Goal: Task Accomplishment & Management: Use online tool/utility

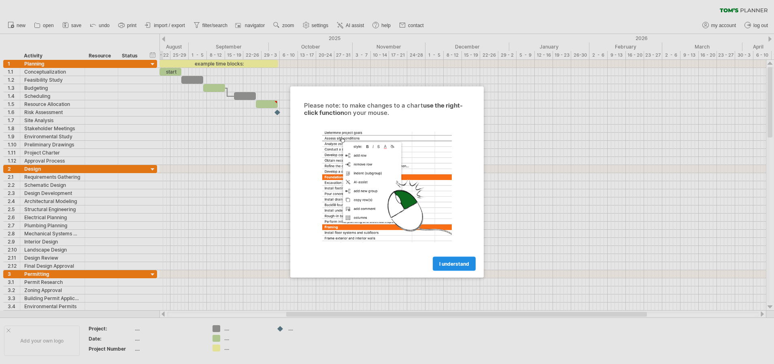
click at [462, 266] on span "I understand" at bounding box center [454, 264] width 30 height 6
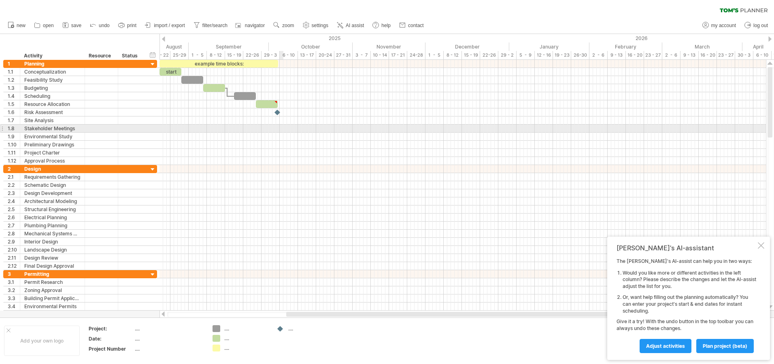
click at [283, 132] on div at bounding box center [463, 129] width 607 height 8
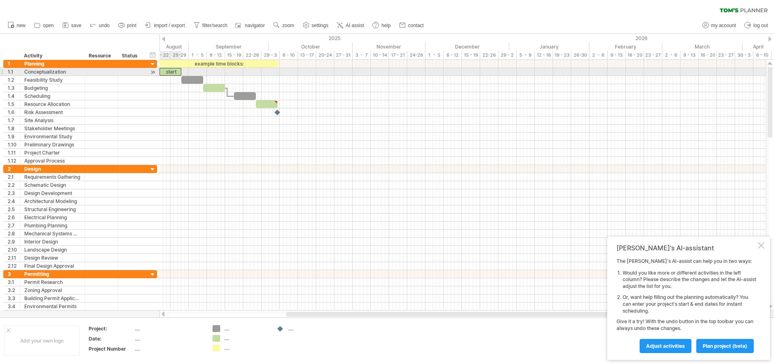
click at [168, 70] on div "start" at bounding box center [171, 72] width 22 height 8
click at [174, 71] on div "*****" at bounding box center [171, 72] width 22 height 8
drag, startPoint x: 179, startPoint y: 74, endPoint x: 198, endPoint y: 74, distance: 18.2
click at [198, 74] on div "example time blocks: ***** Thursday 28 August Thursday 21 August" at bounding box center [463, 185] width 607 height 251
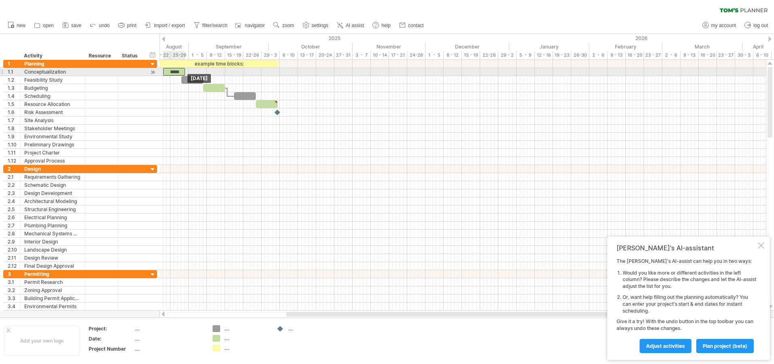
drag, startPoint x: 188, startPoint y: 72, endPoint x: 173, endPoint y: 69, distance: 15.2
click at [173, 69] on div "*****" at bounding box center [174, 72] width 22 height 8
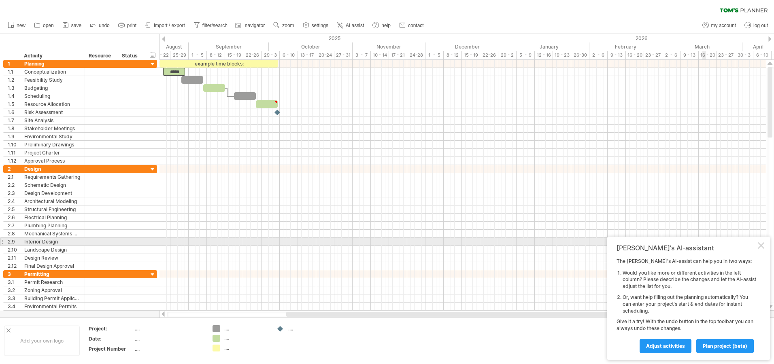
click at [763, 245] on div at bounding box center [761, 246] width 6 height 6
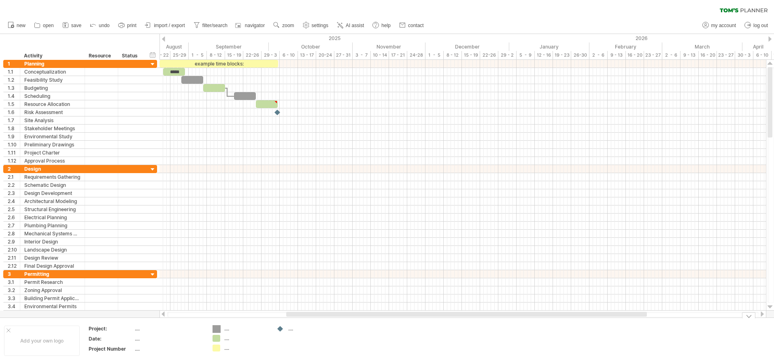
click at [219, 331] on div "Trying to reach [DOMAIN_NAME] Connected again... 0% clear filter new 1" at bounding box center [387, 182] width 774 height 364
click at [221, 340] on div "...." at bounding box center [241, 338] width 56 height 7
click at [226, 340] on div "...." at bounding box center [246, 338] width 44 height 7
click at [142, 327] on div "...." at bounding box center [169, 329] width 68 height 7
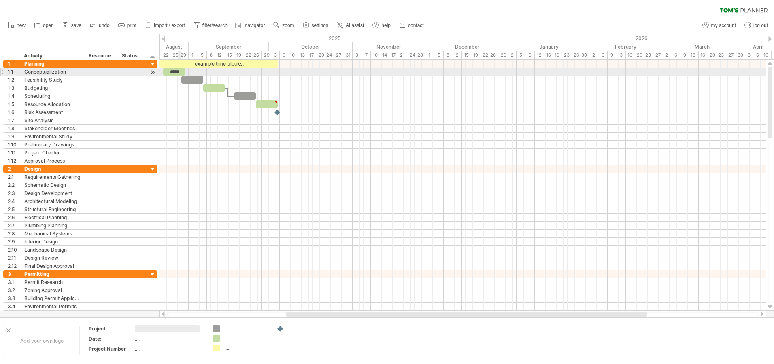
click at [181, 74] on div "*****" at bounding box center [174, 72] width 22 height 8
click at [176, 72] on div "*****" at bounding box center [174, 72] width 22 height 8
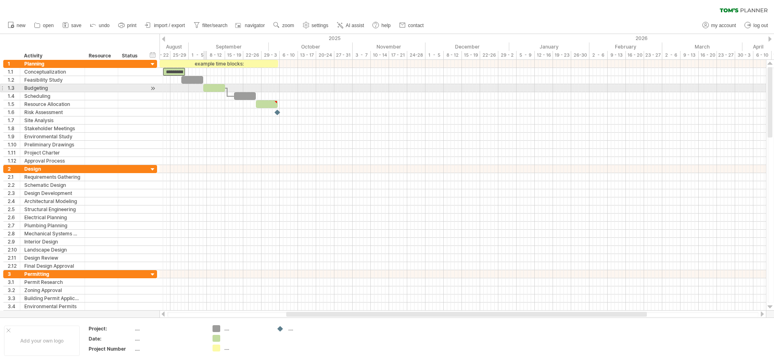
scroll to position [0, 4]
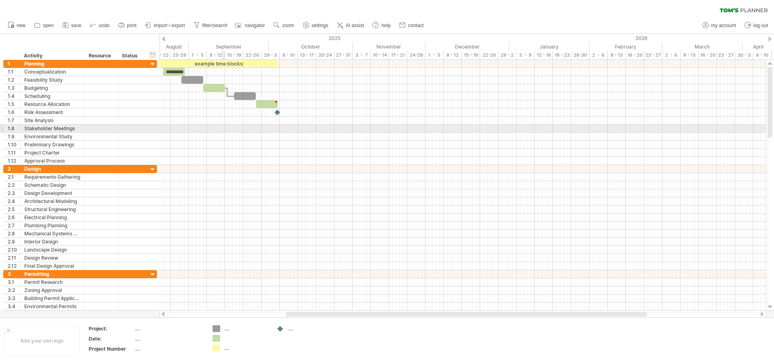
click at [222, 128] on div at bounding box center [463, 129] width 607 height 8
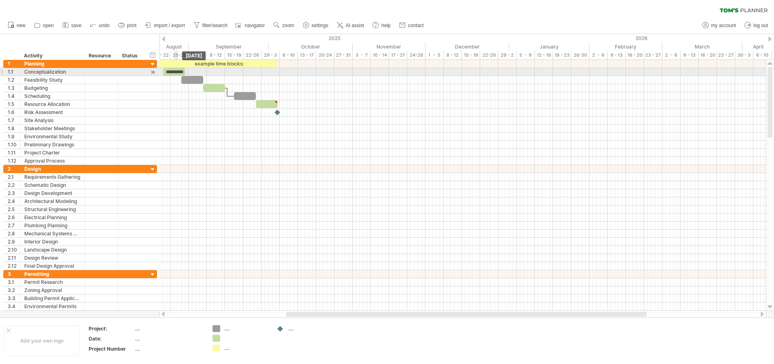
click at [177, 70] on div "*********" at bounding box center [174, 72] width 22 height 8
click at [181, 70] on div "*********" at bounding box center [174, 72] width 22 height 8
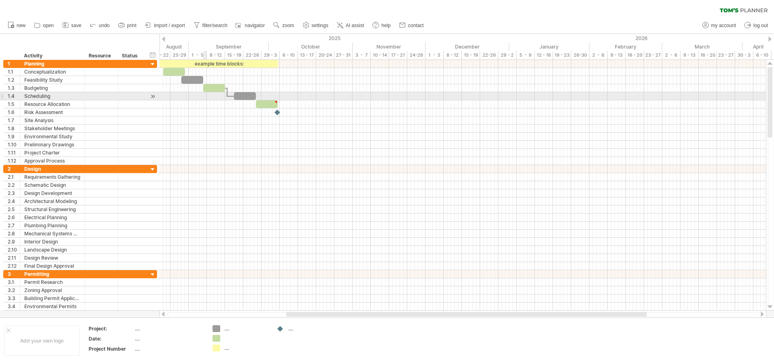
click at [204, 100] on div at bounding box center [463, 96] width 607 height 8
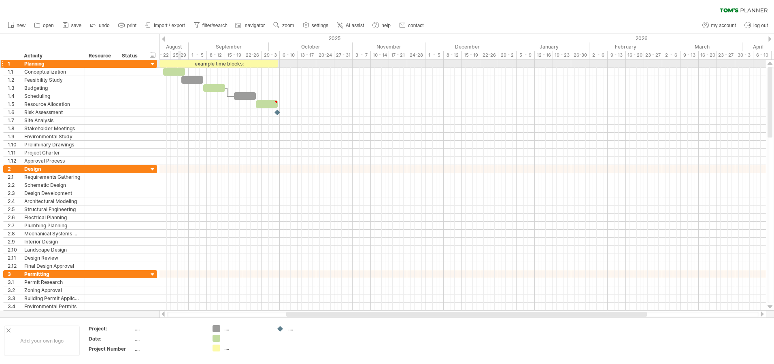
click at [178, 67] on div "example time blocks:" at bounding box center [219, 64] width 119 height 8
click at [176, 69] on div at bounding box center [174, 72] width 22 height 8
click at [182, 72] on div at bounding box center [174, 72] width 22 height 8
click at [153, 71] on div at bounding box center [153, 72] width 8 height 9
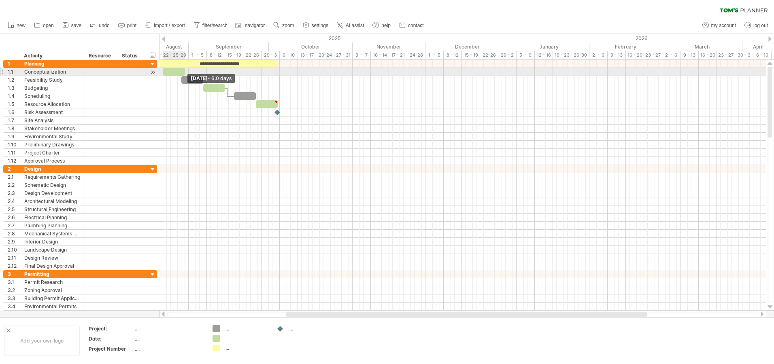
click at [184, 72] on span at bounding box center [184, 72] width 3 height 8
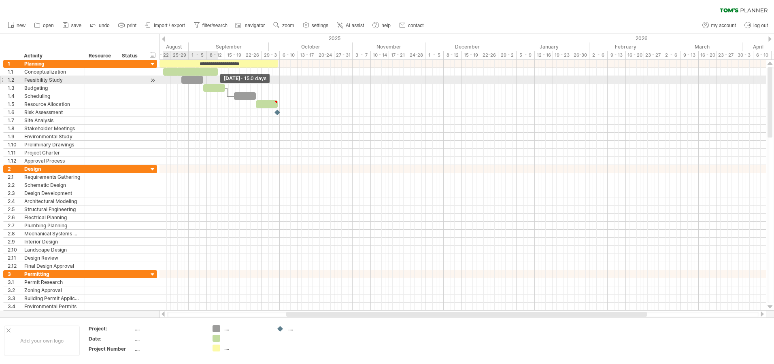
drag, startPoint x: 185, startPoint y: 75, endPoint x: 217, endPoint y: 83, distance: 33.9
click at [217, 83] on div "**********" at bounding box center [463, 185] width 607 height 251
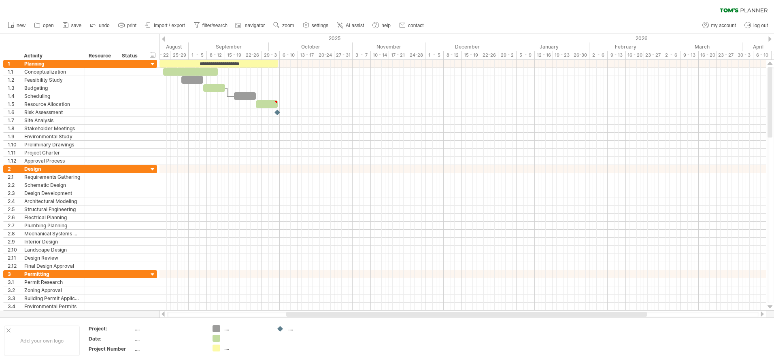
click at [163, 38] on div at bounding box center [163, 38] width 3 height 5
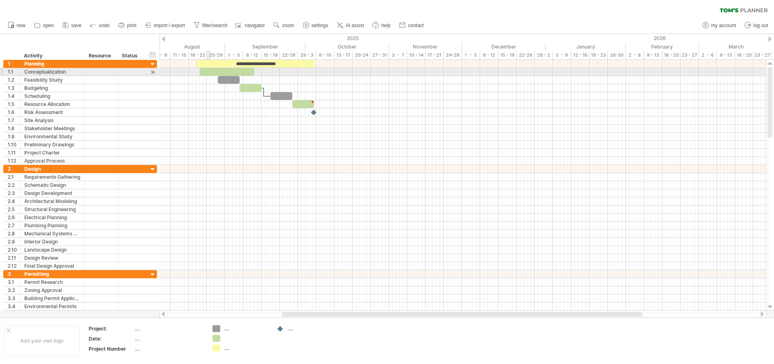
click at [208, 70] on div at bounding box center [227, 72] width 55 height 8
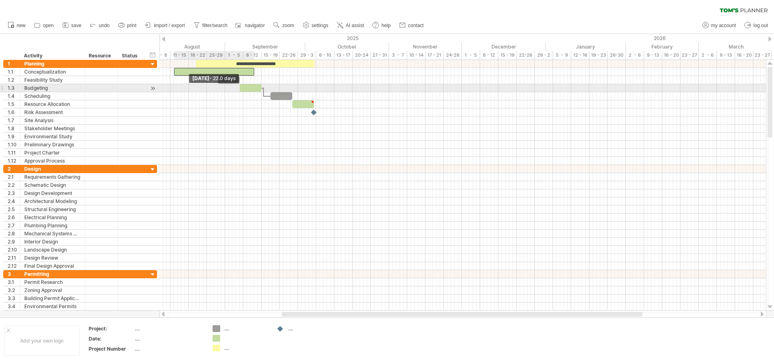
drag, startPoint x: 200, startPoint y: 72, endPoint x: 175, endPoint y: 89, distance: 30.6
click at [175, 89] on div "**********" at bounding box center [463, 185] width 607 height 251
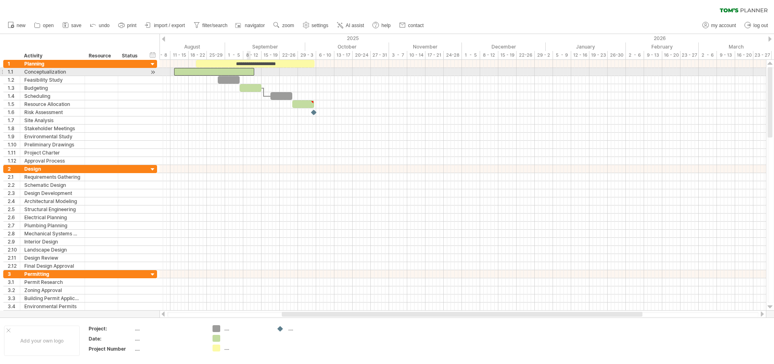
click at [249, 74] on div at bounding box center [214, 72] width 80 height 8
drag, startPoint x: 255, startPoint y: 73, endPoint x: 214, endPoint y: 74, distance: 40.9
click at [214, 74] on span at bounding box center [212, 72] width 3 height 8
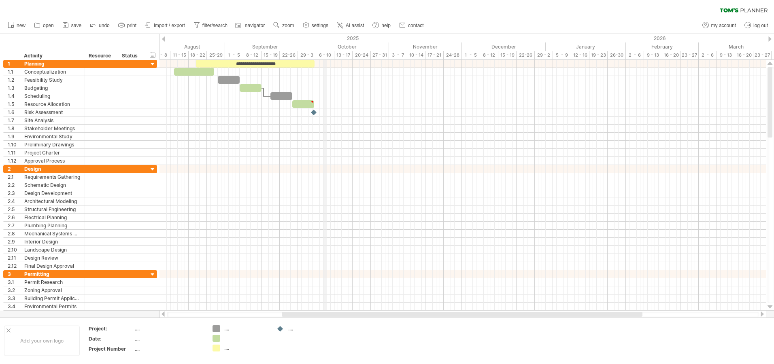
click at [325, 40] on div "2025" at bounding box center [70, 38] width 951 height 9
click at [329, 57] on div "6 - 10" at bounding box center [325, 55] width 18 height 9
click at [325, 36] on div "2025" at bounding box center [70, 38] width 951 height 9
click at [36, 341] on div "Add your own logo" at bounding box center [42, 341] width 76 height 30
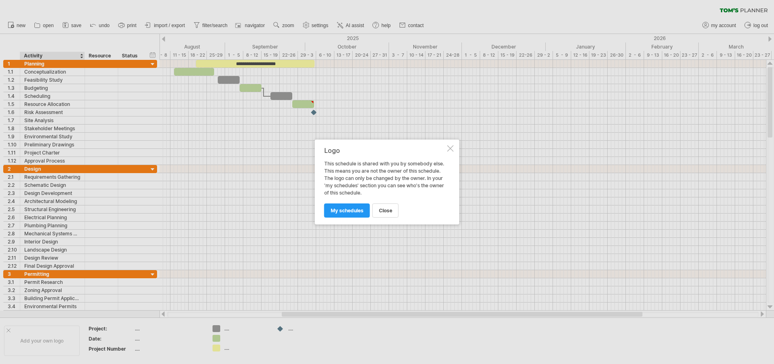
click at [454, 145] on div "Logo This schedule is shared with you by somebody else. This means you are not …" at bounding box center [387, 182] width 145 height 85
click at [450, 148] on div at bounding box center [450, 148] width 6 height 6
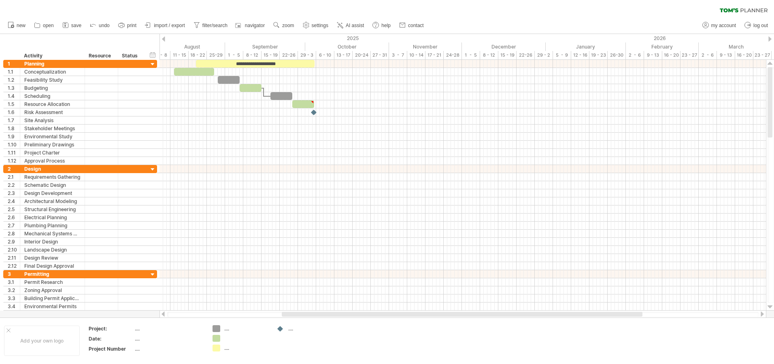
click at [730, 8] on icon at bounding box center [744, 10] width 48 height 4
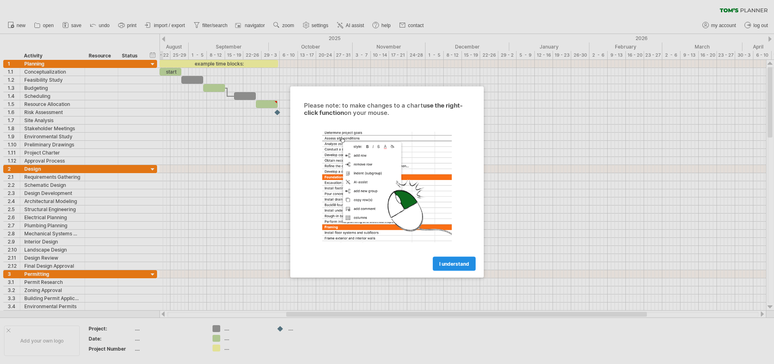
click at [456, 267] on span "I understand" at bounding box center [454, 264] width 30 height 6
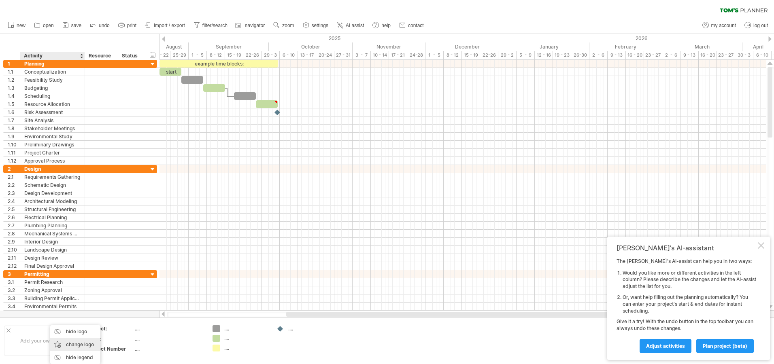
click at [80, 347] on div "change logo" at bounding box center [75, 345] width 50 height 13
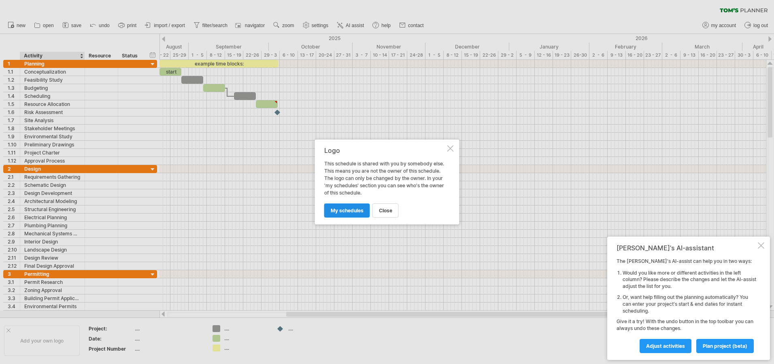
click at [347, 207] on link "my schedules" at bounding box center [347, 211] width 46 height 14
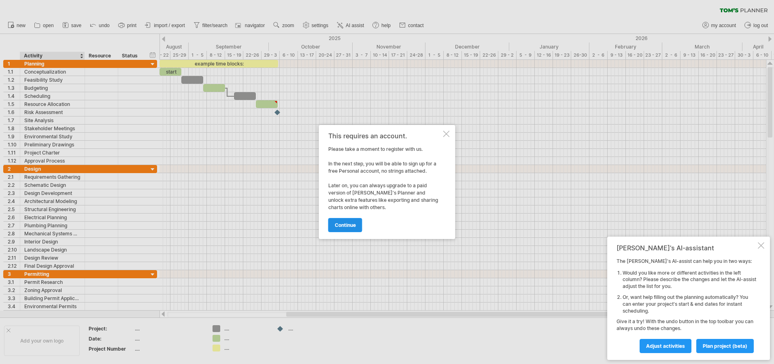
click at [347, 224] on span "continue" at bounding box center [345, 225] width 21 height 6
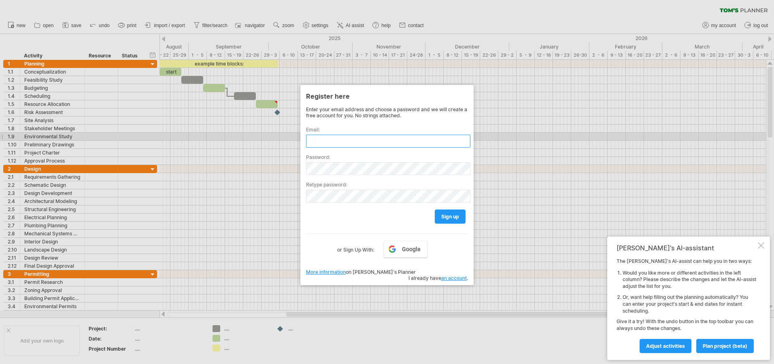
click at [374, 141] on input "text" at bounding box center [388, 141] width 164 height 13
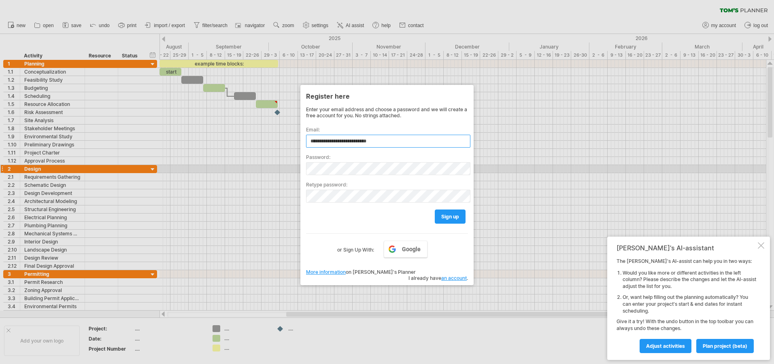
type input "**********"
click at [449, 219] on span "sign up" at bounding box center [450, 217] width 18 height 6
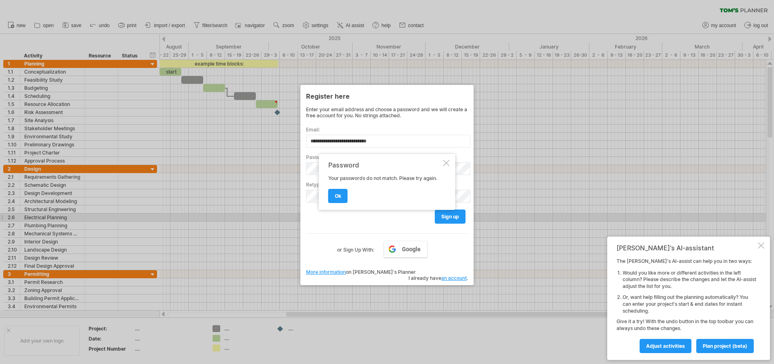
click at [446, 164] on div at bounding box center [446, 163] width 6 height 6
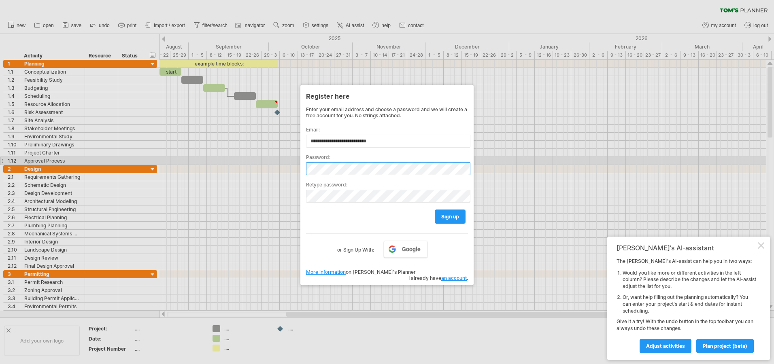
click at [227, 156] on div "Trying to reach [DOMAIN_NAME] Connected again... 0% clear filter new 1" at bounding box center [387, 182] width 774 height 364
click at [227, 156] on div at bounding box center [387, 182] width 774 height 364
click at [231, 167] on div "Trying to reach [DOMAIN_NAME] Connected again... 0% clear filter new 1" at bounding box center [387, 182] width 774 height 364
click at [280, 176] on div "Trying to reach [DOMAIN_NAME] Connected again... 0% clear filter new 1" at bounding box center [387, 182] width 774 height 364
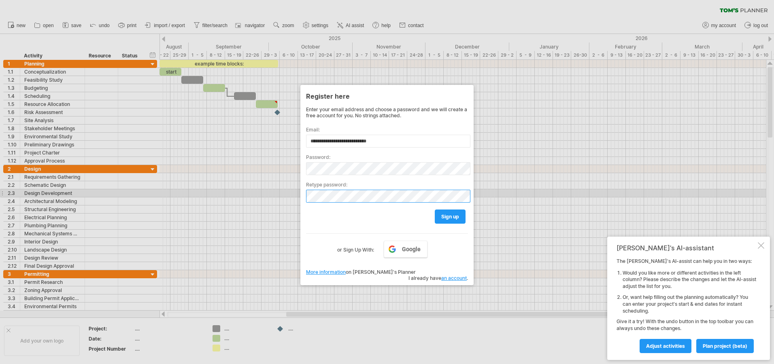
click at [240, 182] on div "Trying to reach [DOMAIN_NAME] Connected again... 0% clear filter new 1" at bounding box center [387, 182] width 774 height 364
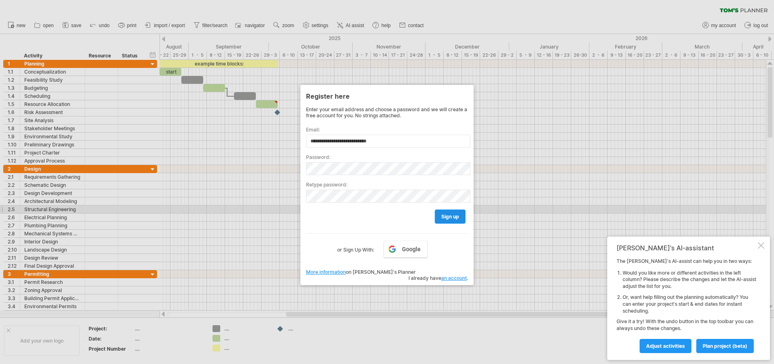
click at [447, 214] on span "sign up" at bounding box center [450, 217] width 18 height 6
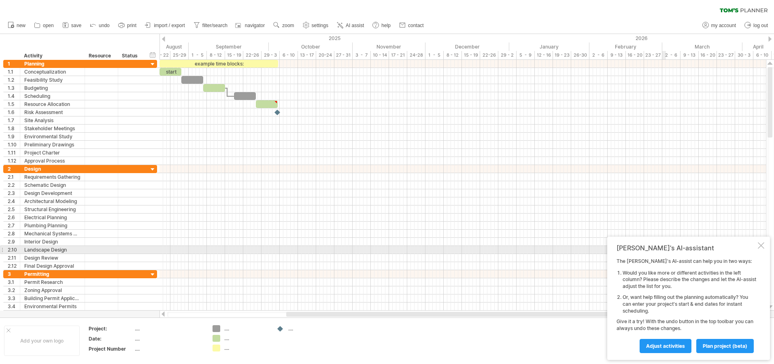
click at [760, 247] on div at bounding box center [761, 246] width 6 height 6
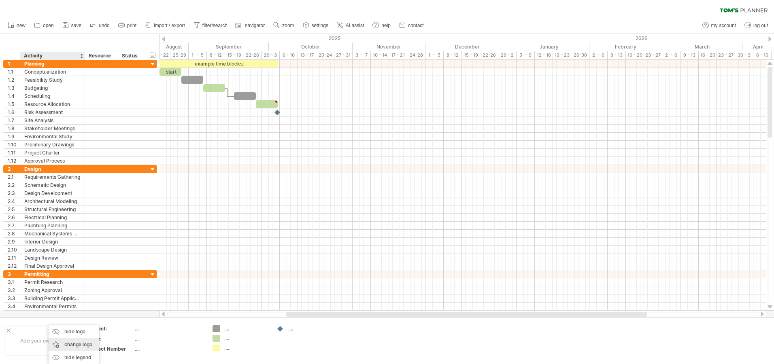
click at [79, 343] on div "change logo" at bounding box center [74, 345] width 50 height 13
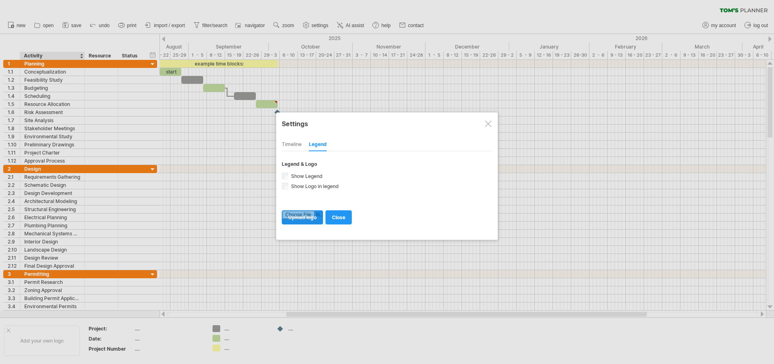
click at [317, 215] on input "file" at bounding box center [302, 217] width 40 height 13
type input "**********"
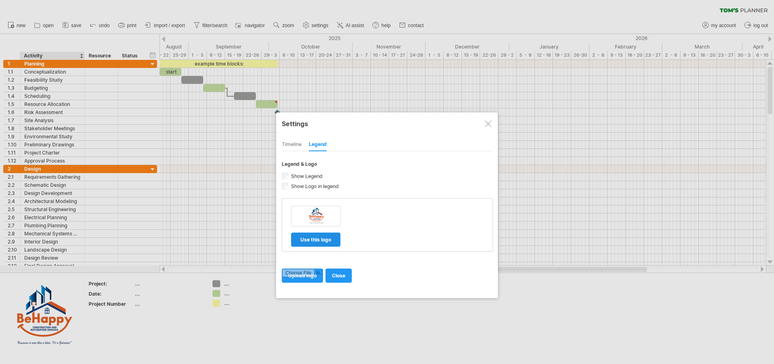
click at [328, 239] on span "use this logo" at bounding box center [315, 240] width 31 height 6
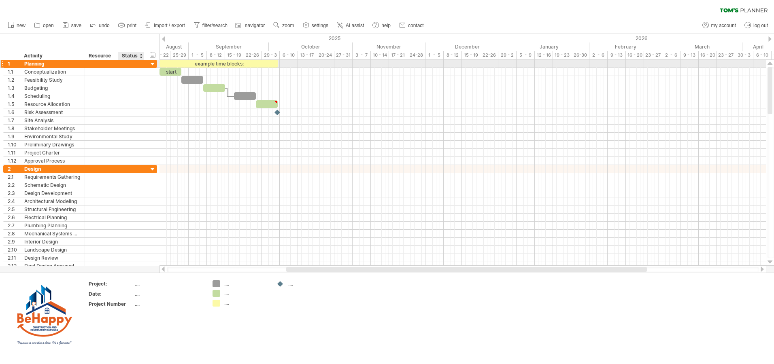
click at [128, 62] on div at bounding box center [131, 64] width 18 height 8
click at [155, 64] on div at bounding box center [153, 65] width 8 height 8
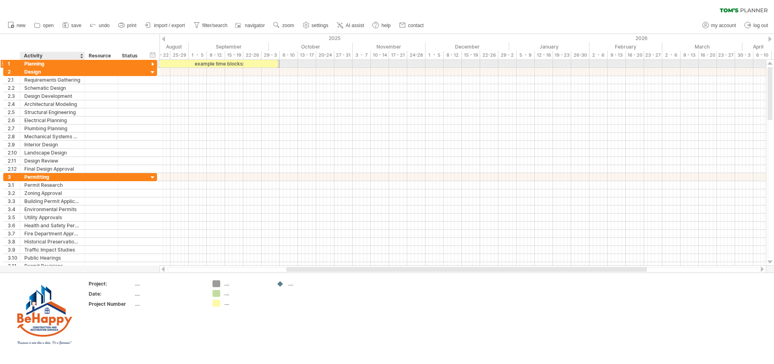
click at [44, 61] on div "Planning" at bounding box center [52, 64] width 56 height 8
click at [33, 63] on input "********" at bounding box center [52, 64] width 56 height 8
click at [32, 41] on div "hide start/end/duration show start/end/duration ******** Activity ******** Reso…" at bounding box center [80, 47] width 160 height 26
click at [11, 73] on div "2" at bounding box center [14, 72] width 12 height 8
click at [1, 72] on div at bounding box center [1, 72] width 3 height 9
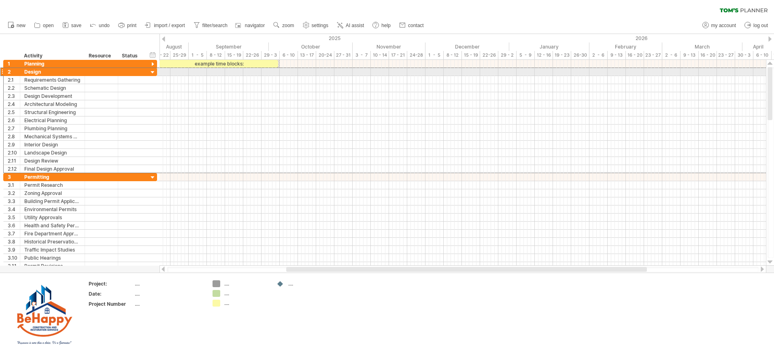
click at [4, 72] on div "2" at bounding box center [12, 72] width 17 height 8
click at [2, 72] on div at bounding box center [1, 72] width 3 height 9
drag, startPoint x: 2, startPoint y: 72, endPoint x: 15, endPoint y: 72, distance: 13.0
click at [15, 72] on div "2 ****** Design" at bounding box center [80, 72] width 154 height 9
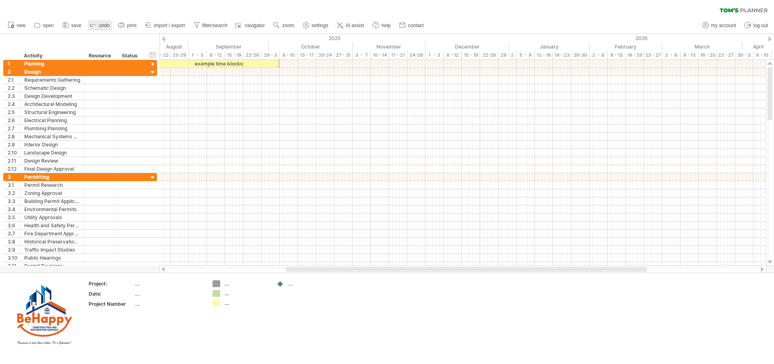
click at [100, 22] on link "undo" at bounding box center [100, 25] width 24 height 11
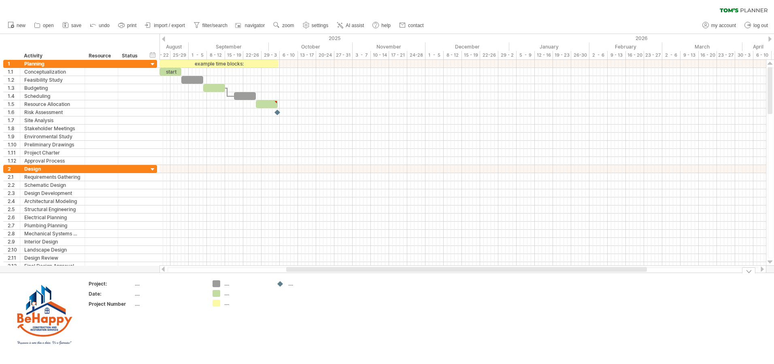
click at [280, 284] on div "Trying to reach [DOMAIN_NAME] Connected again... processing file clear filter" at bounding box center [387, 182] width 774 height 364
click at [292, 284] on div "...." at bounding box center [310, 284] width 44 height 7
click at [283, 296] on td at bounding box center [305, 319] width 64 height 76
click at [279, 285] on div "Trying to reach [DOMAIN_NAME] Connected again... processing file clear filter" at bounding box center [387, 182] width 774 height 364
click at [279, 285] on div at bounding box center [277, 285] width 8 height 8
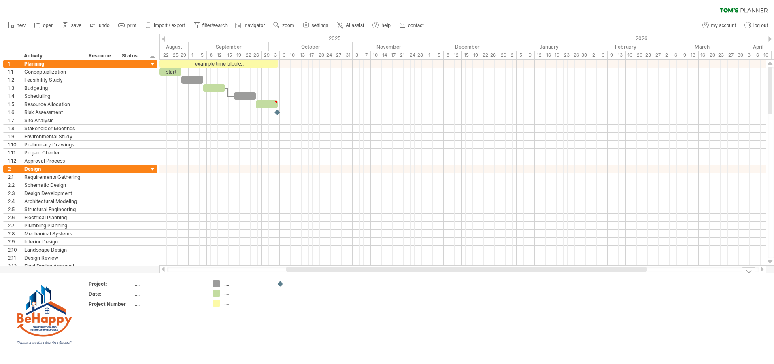
click at [277, 285] on div "Trying to reach [DOMAIN_NAME] Connected again... processing file clear filter" at bounding box center [387, 182] width 774 height 364
click at [275, 287] on div "Trying to reach [DOMAIN_NAME] Connected again... processing file clear filter" at bounding box center [387, 182] width 774 height 364
click at [275, 285] on td at bounding box center [305, 319] width 64 height 76
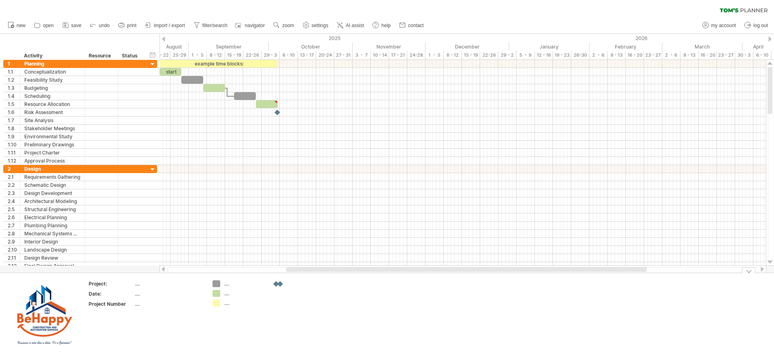
click at [279, 285] on div "Trying to reach [DOMAIN_NAME] Connected again... processing file clear filter" at bounding box center [387, 182] width 774 height 364
click at [279, 285] on div at bounding box center [277, 285] width 8 height 8
click at [309, 309] on span "remove icon" at bounding box center [312, 308] width 29 height 6
click at [217, 284] on div "Trying to reach [DOMAIN_NAME] Connected again... processing file clear filter" at bounding box center [387, 182] width 774 height 364
click at [216, 283] on div "Trying to reach [DOMAIN_NAME] Connected again... processing file clear filter" at bounding box center [387, 182] width 774 height 364
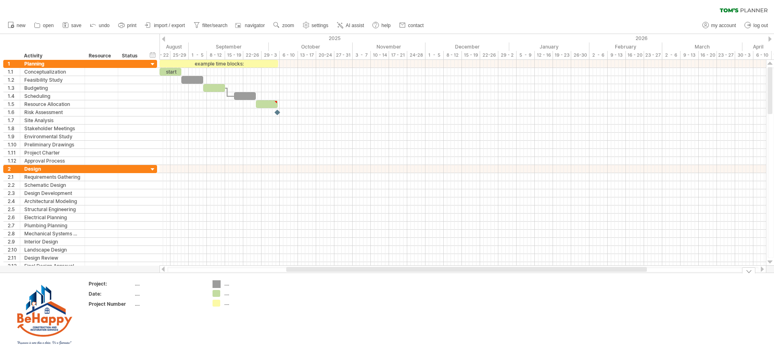
click at [217, 284] on div at bounding box center [217, 285] width 8 height 8
click at [217, 284] on div "Trying to reach [DOMAIN_NAME] Connected again... processing file clear filter" at bounding box center [387, 182] width 774 height 364
click at [234, 293] on div "add color" at bounding box center [248, 294] width 54 height 13
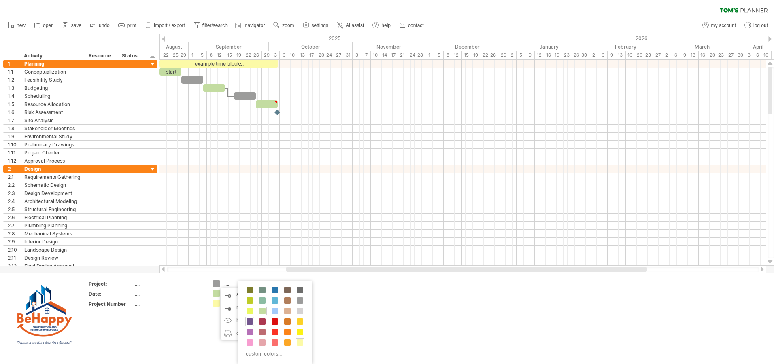
click at [251, 321] on span at bounding box center [250, 322] width 6 height 6
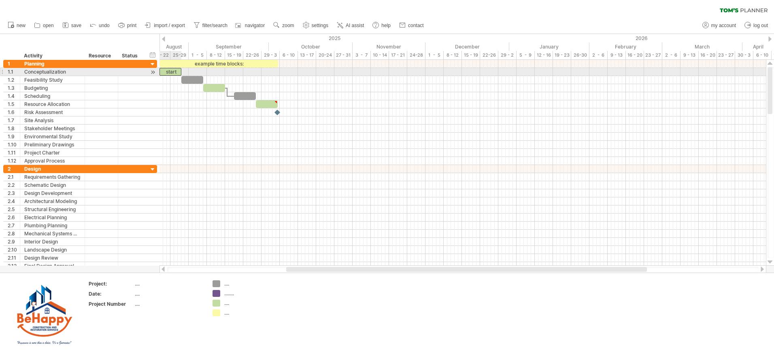
click at [170, 72] on div "start" at bounding box center [171, 72] width 22 height 8
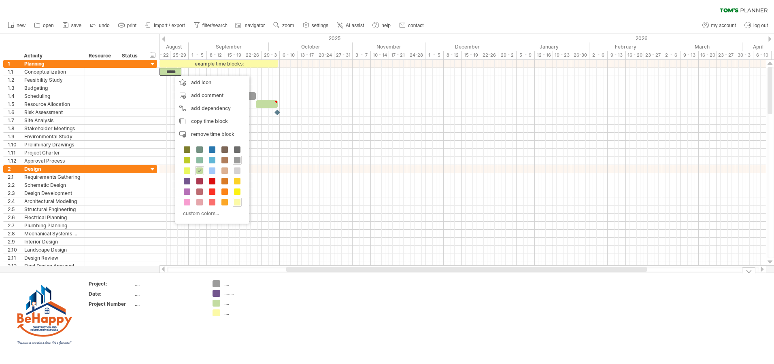
click at [283, 315] on td at bounding box center [305, 319] width 64 height 76
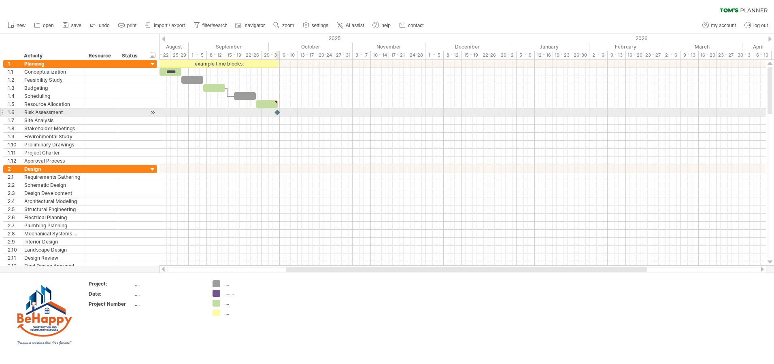
click at [278, 113] on div at bounding box center [278, 113] width 8 height 8
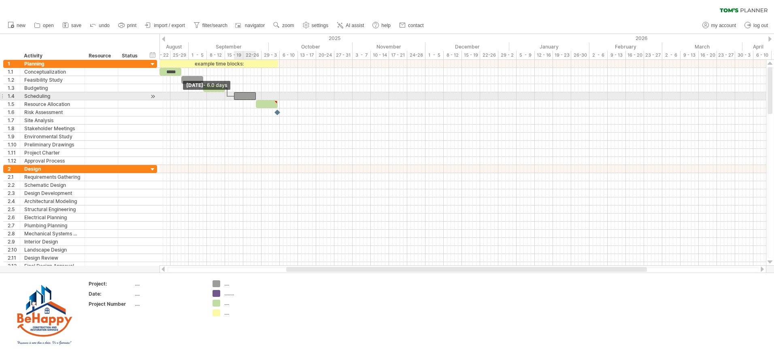
click at [234, 94] on span at bounding box center [233, 96] width 3 height 8
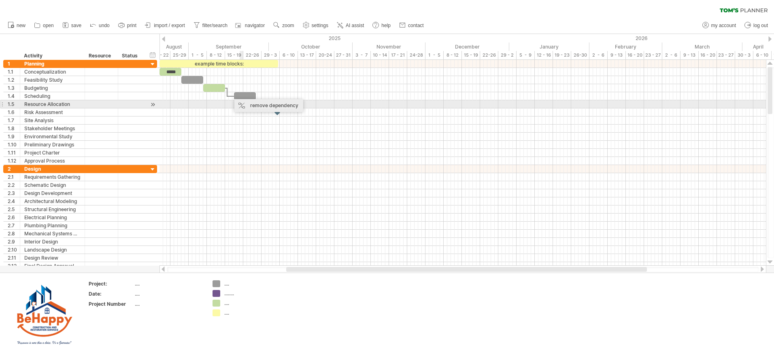
click at [251, 106] on div "remove dependency" at bounding box center [268, 105] width 69 height 13
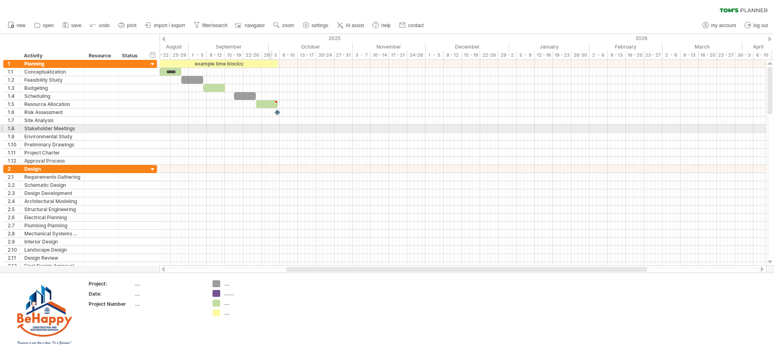
click at [273, 130] on div at bounding box center [463, 129] width 607 height 8
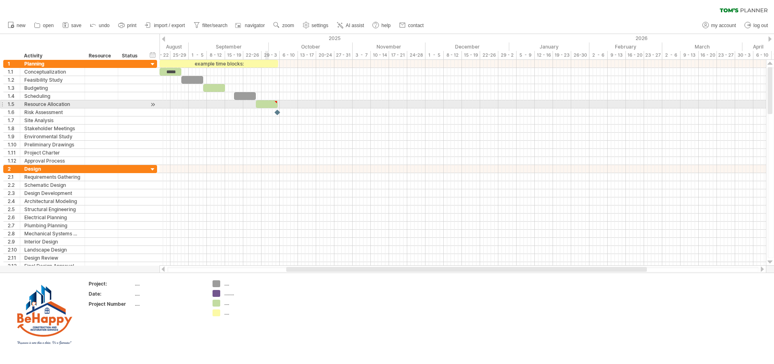
click at [265, 104] on div at bounding box center [267, 104] width 22 height 8
click at [262, 104] on div at bounding box center [267, 104] width 22 height 8
click at [260, 104] on div at bounding box center [267, 104] width 22 height 8
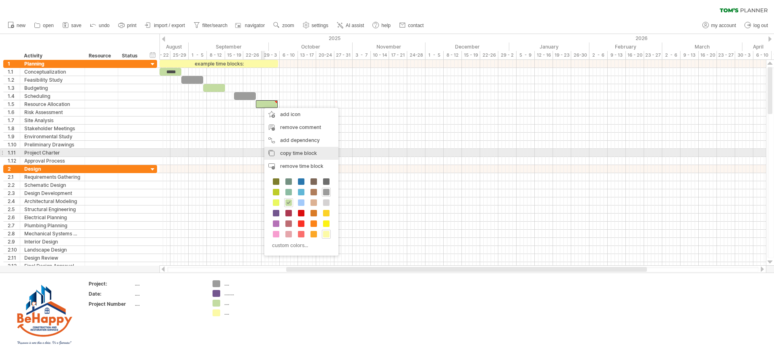
click at [300, 152] on span "copy time block" at bounding box center [298, 153] width 37 height 6
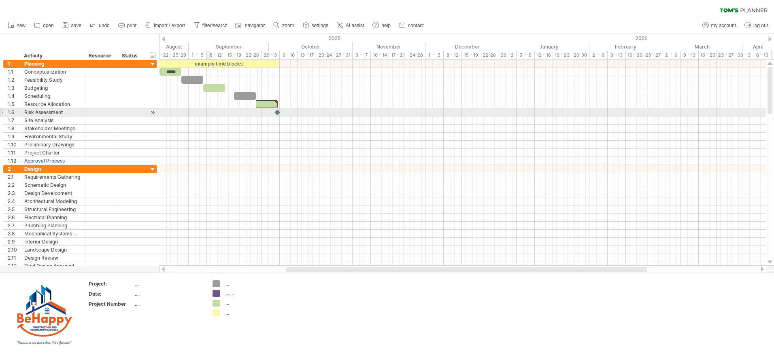
click at [207, 111] on div at bounding box center [463, 113] width 607 height 8
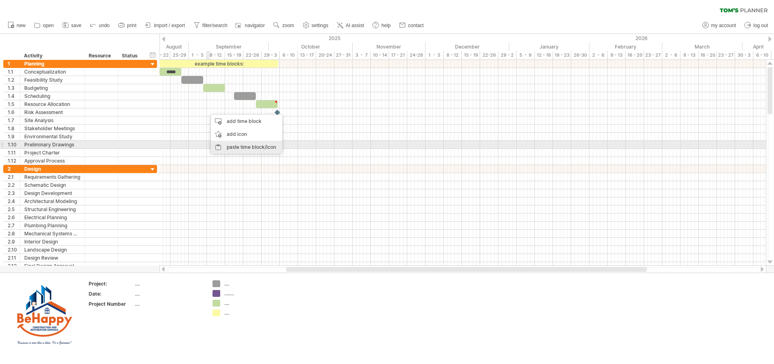
click at [245, 144] on div "paste time block/icon" at bounding box center [246, 147] width 71 height 13
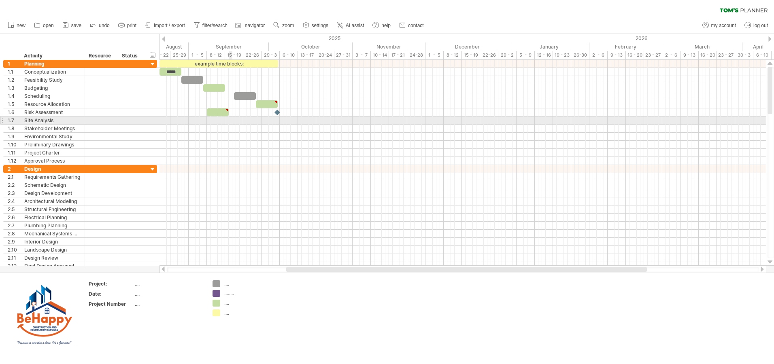
click at [229, 121] on div at bounding box center [463, 121] width 607 height 8
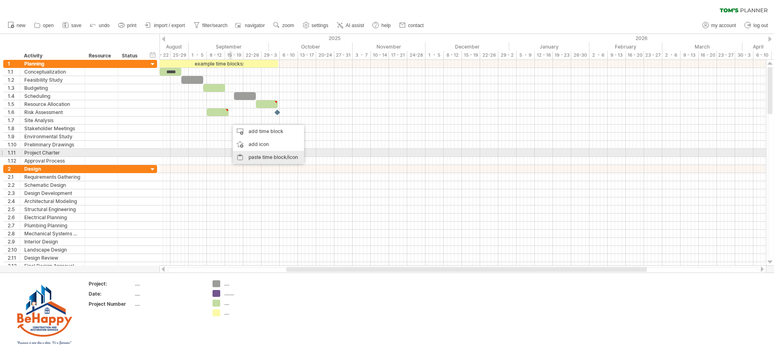
click at [255, 156] on div "paste time block/icon" at bounding box center [268, 157] width 71 height 13
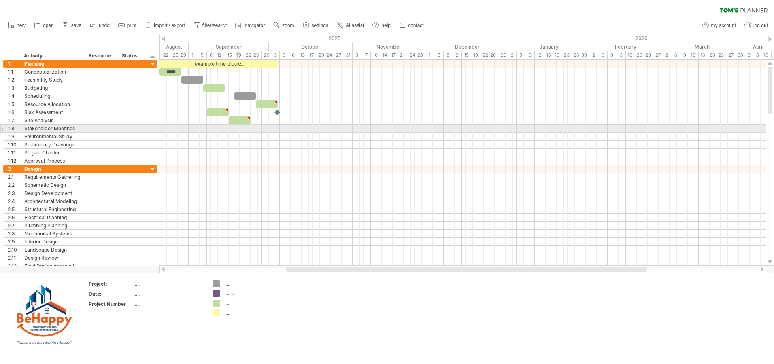
click at [237, 132] on div at bounding box center [463, 129] width 607 height 8
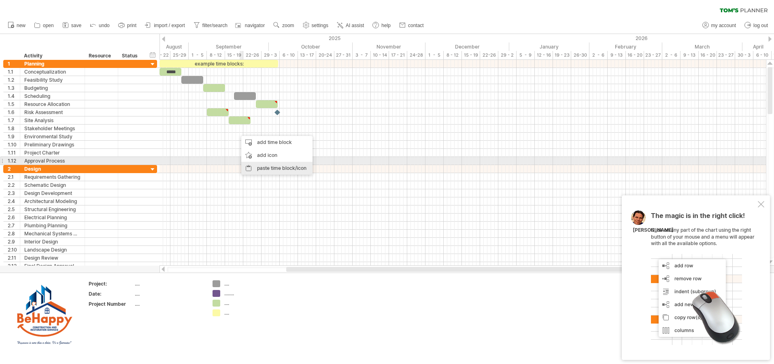
click at [275, 163] on div "paste time block/icon" at bounding box center [276, 168] width 71 height 13
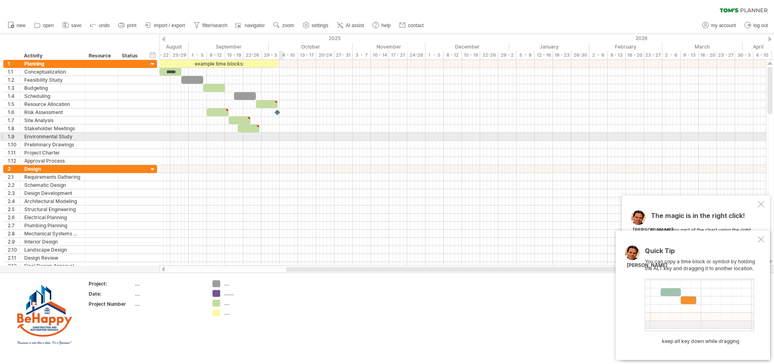
click at [283, 139] on div at bounding box center [463, 137] width 607 height 8
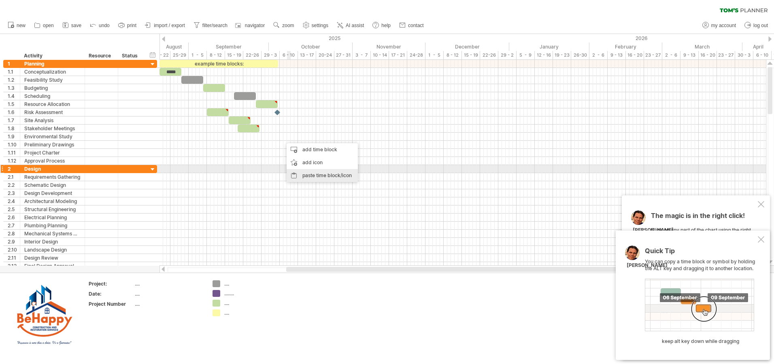
click at [313, 171] on div "paste time block/icon" at bounding box center [322, 175] width 71 height 13
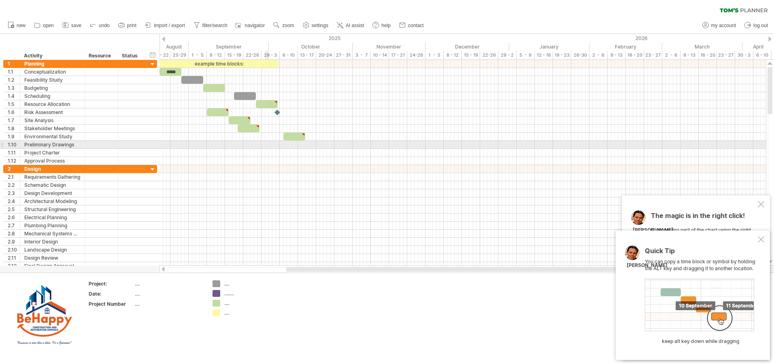
click at [268, 146] on div at bounding box center [463, 145] width 607 height 8
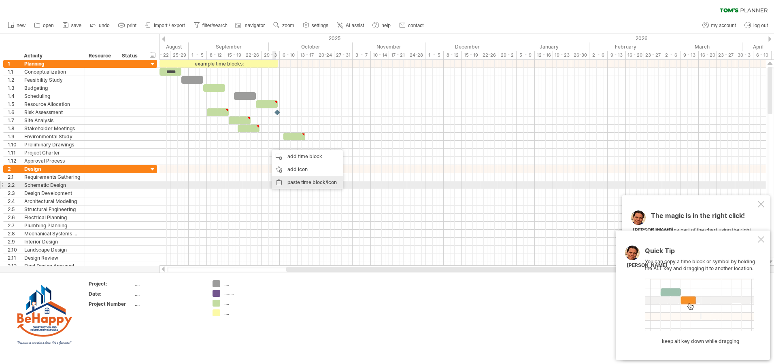
click at [311, 184] on div "paste time block/icon" at bounding box center [307, 182] width 71 height 13
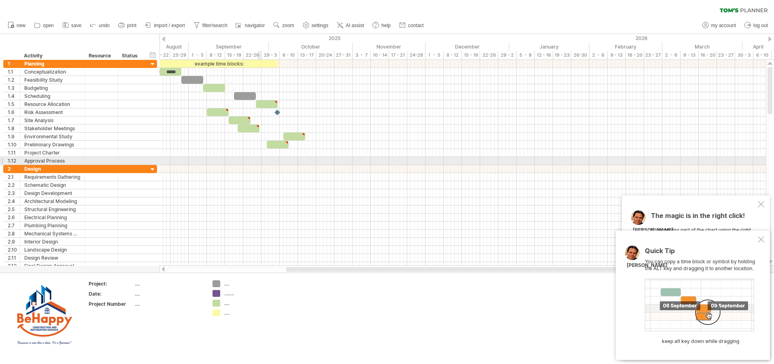
click at [259, 158] on div at bounding box center [463, 161] width 607 height 8
click at [257, 161] on div at bounding box center [463, 161] width 607 height 8
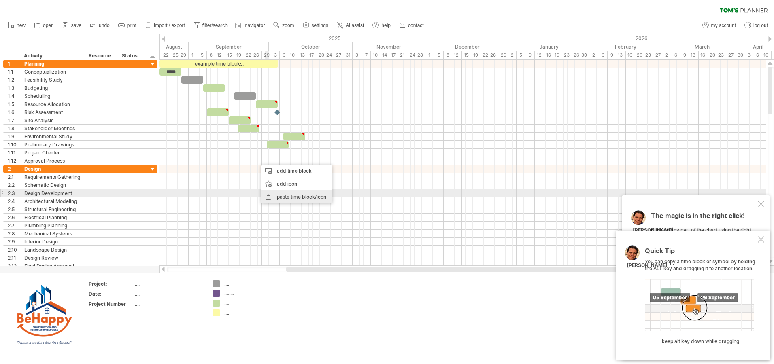
click at [289, 194] on div "paste time block/icon" at bounding box center [296, 197] width 71 height 13
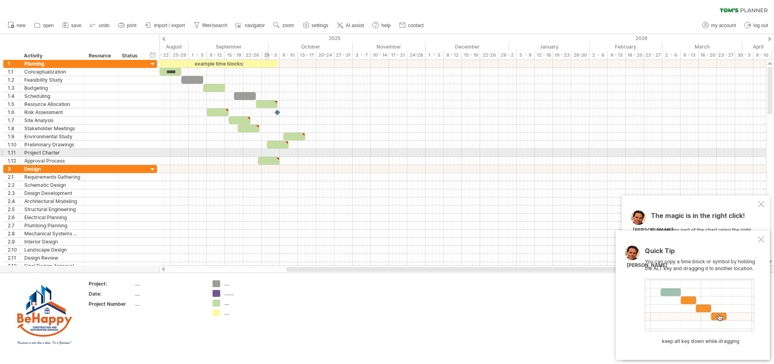
click at [266, 152] on div at bounding box center [463, 153] width 607 height 8
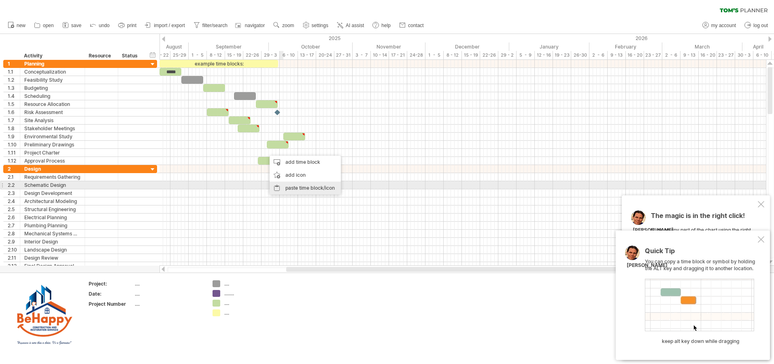
click at [323, 188] on div "paste time block/icon" at bounding box center [305, 188] width 71 height 13
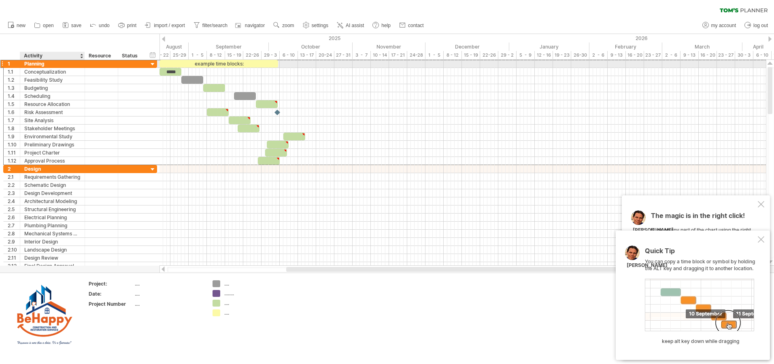
click at [47, 67] on div "Planning" at bounding box center [52, 64] width 56 height 8
drag, startPoint x: 51, startPoint y: 63, endPoint x: 9, endPoint y: 61, distance: 42.6
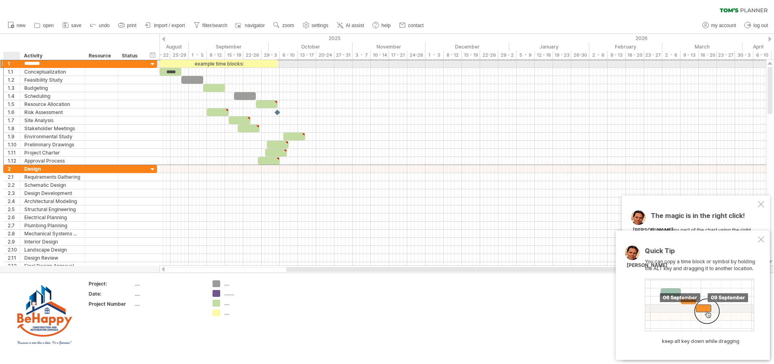
click at [9, 61] on div "1 ******** Planning" at bounding box center [80, 64] width 154 height 9
